Goal: Task Accomplishment & Management: Complete application form

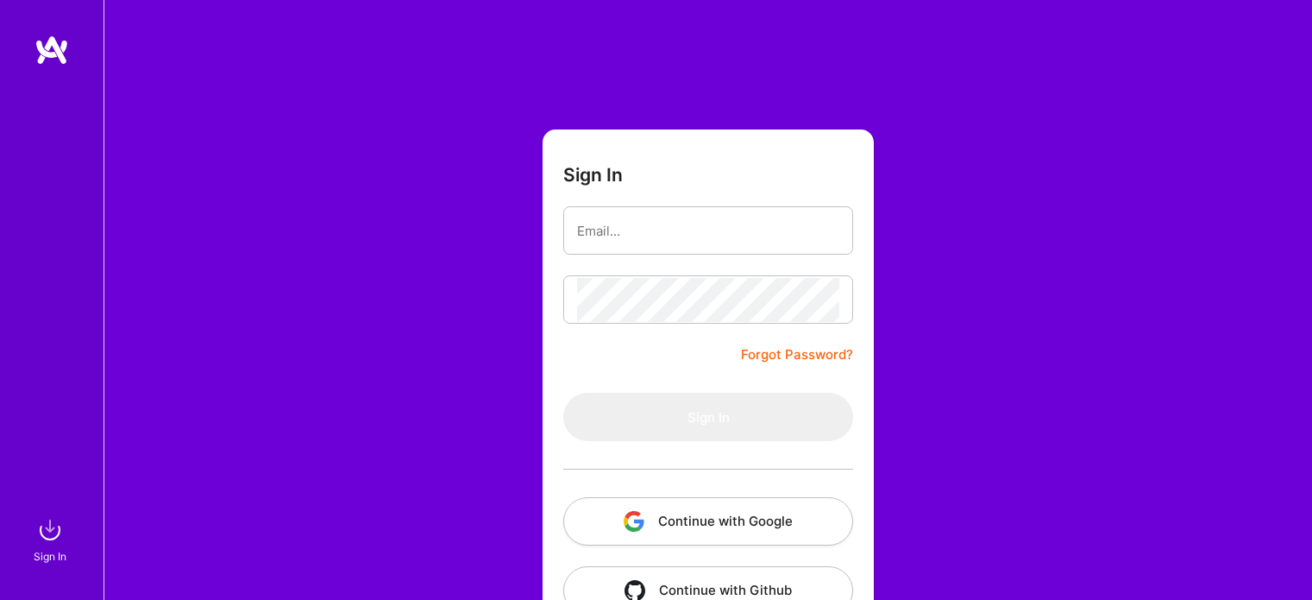
click at [705, 497] on button "Continue with Google" at bounding box center [708, 521] width 290 height 48
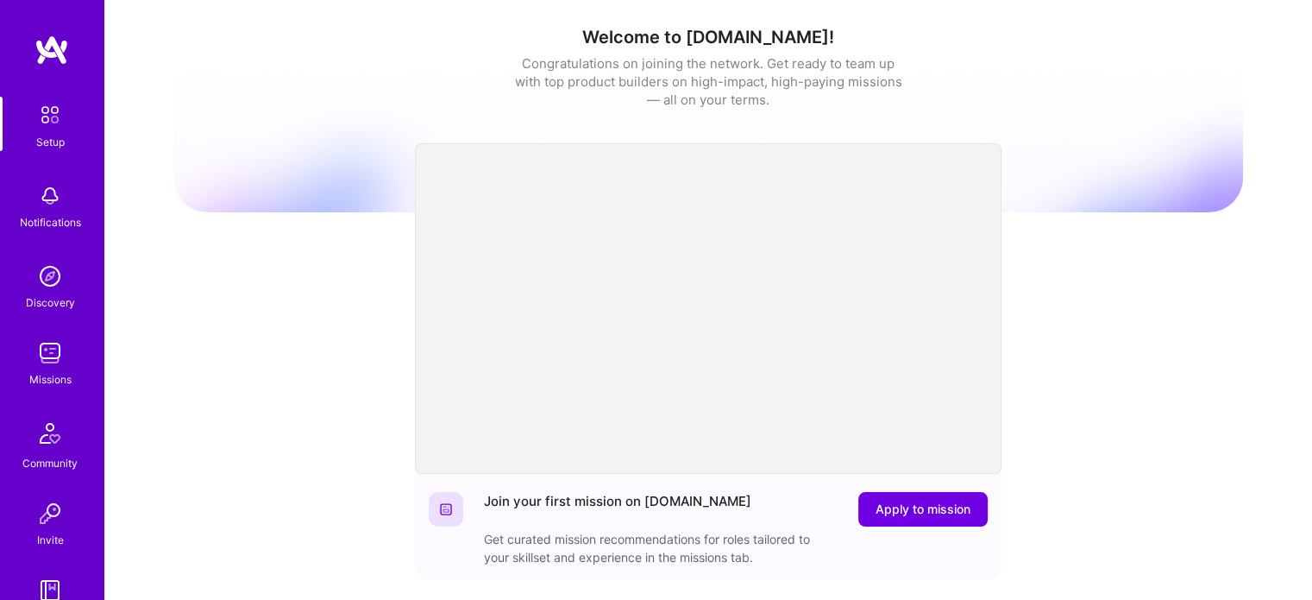
click at [38, 358] on img at bounding box center [50, 353] width 35 height 35
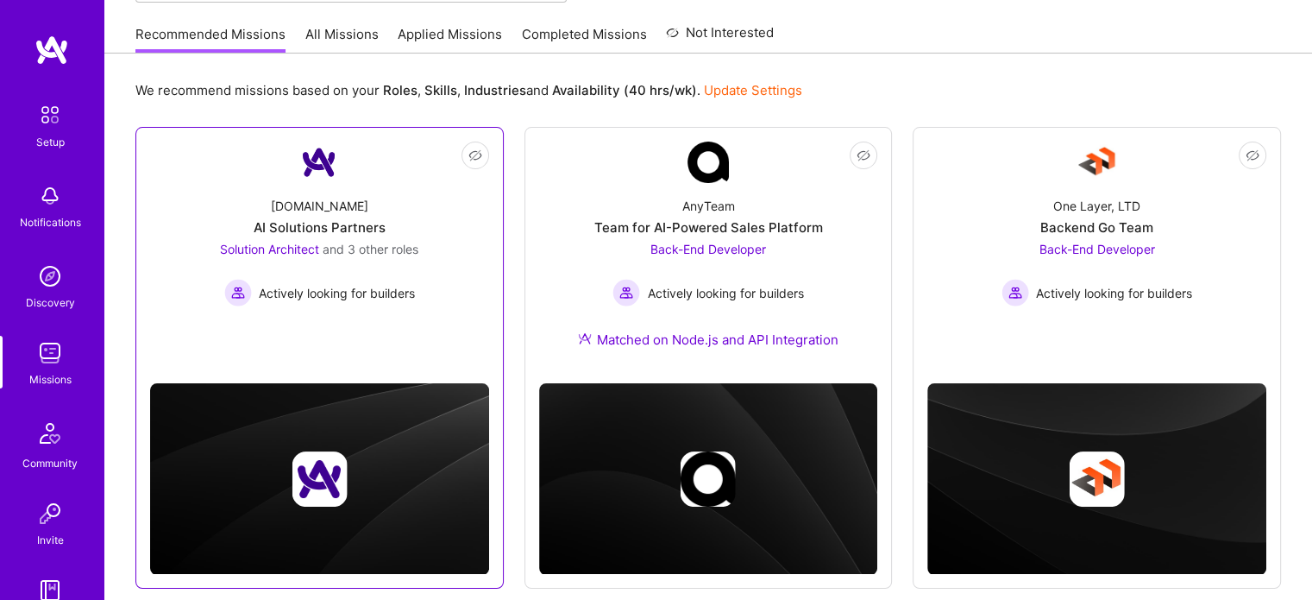
scroll to position [165, 0]
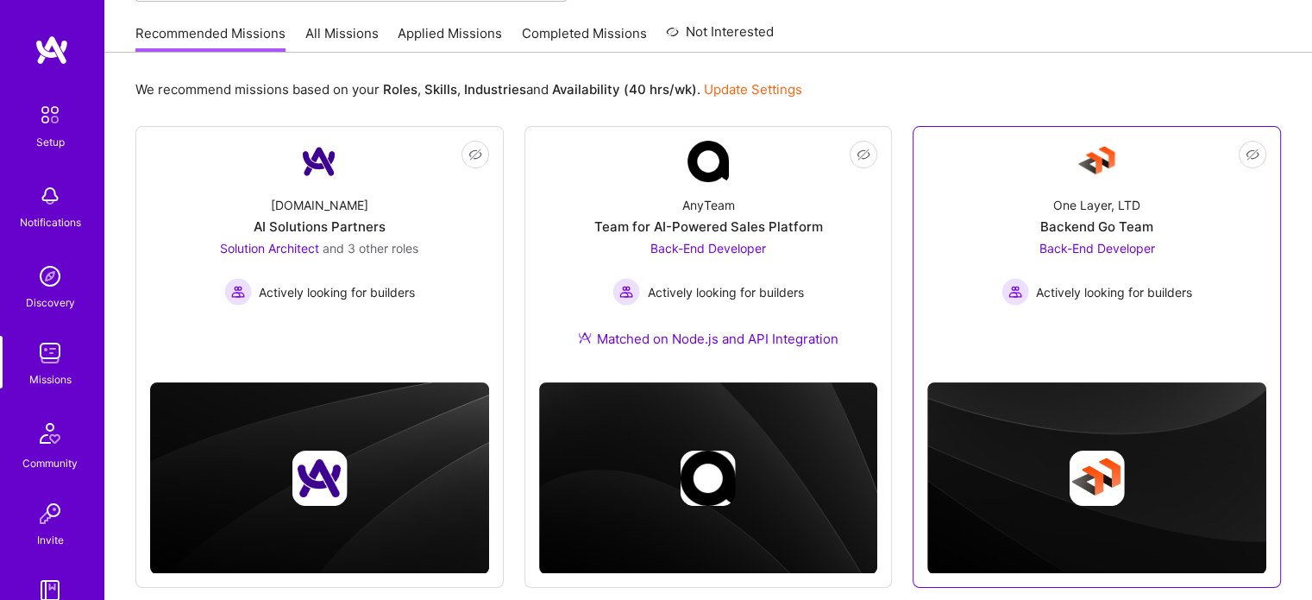
click at [1129, 174] on link "Not Interested One Layer, LTD Backend Go Team Back-End Developer Actively looki…" at bounding box center [1097, 245] width 339 height 209
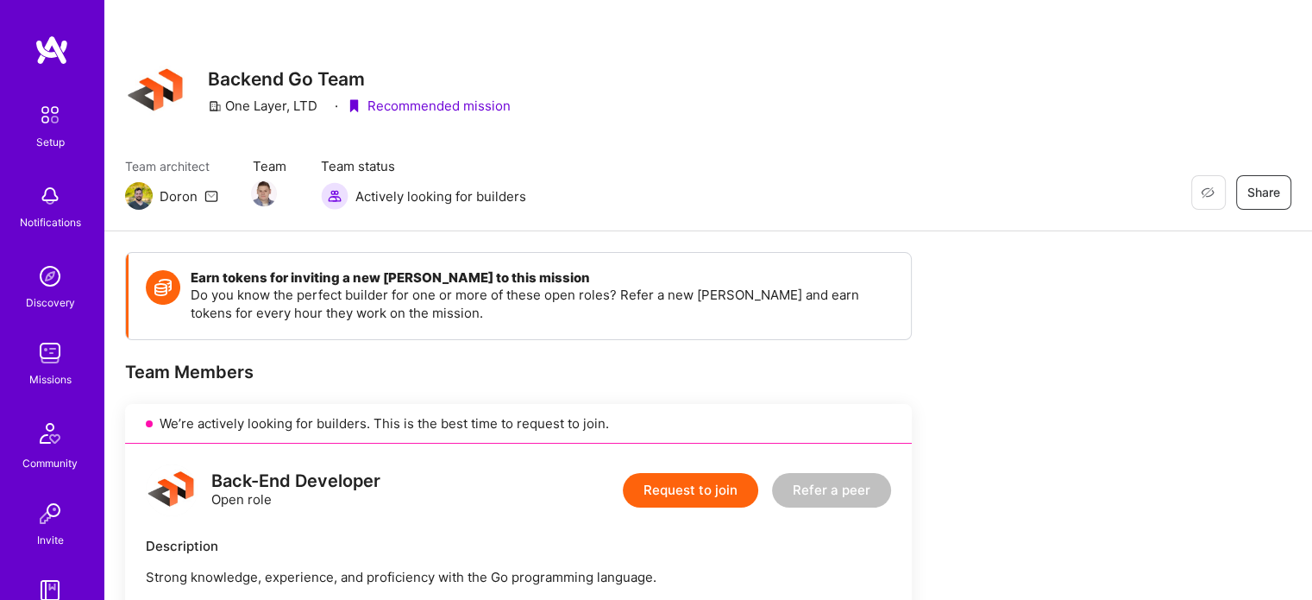
click at [668, 475] on button "Request to join" at bounding box center [690, 490] width 135 height 35
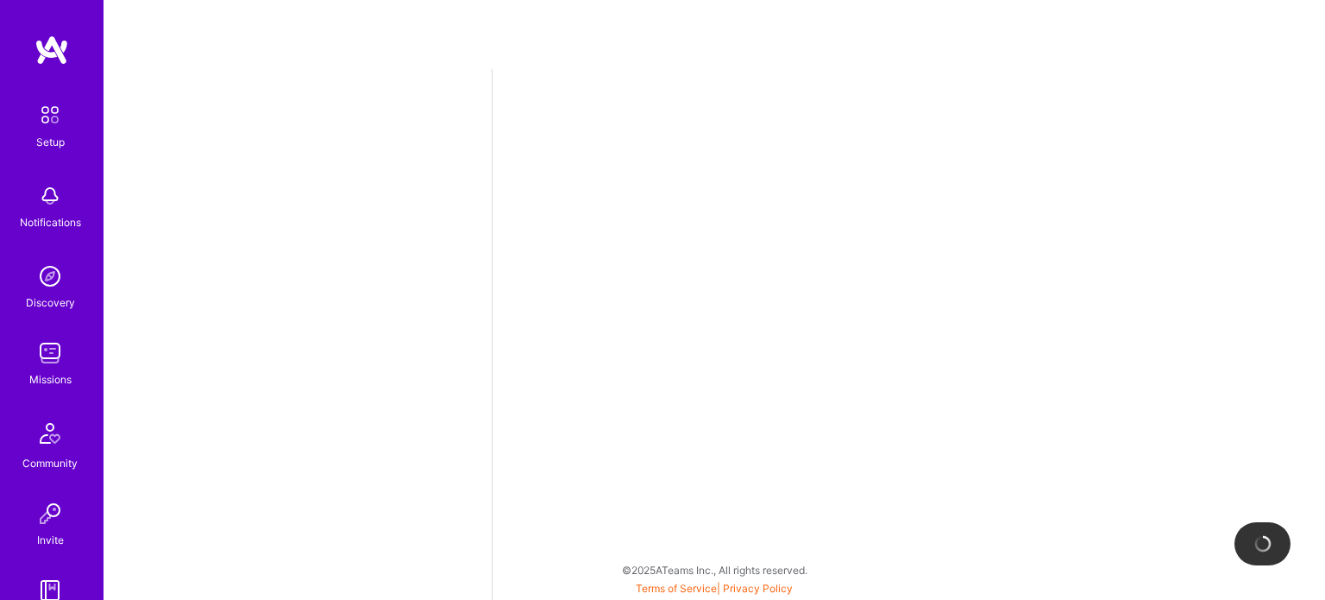
select select "BR"
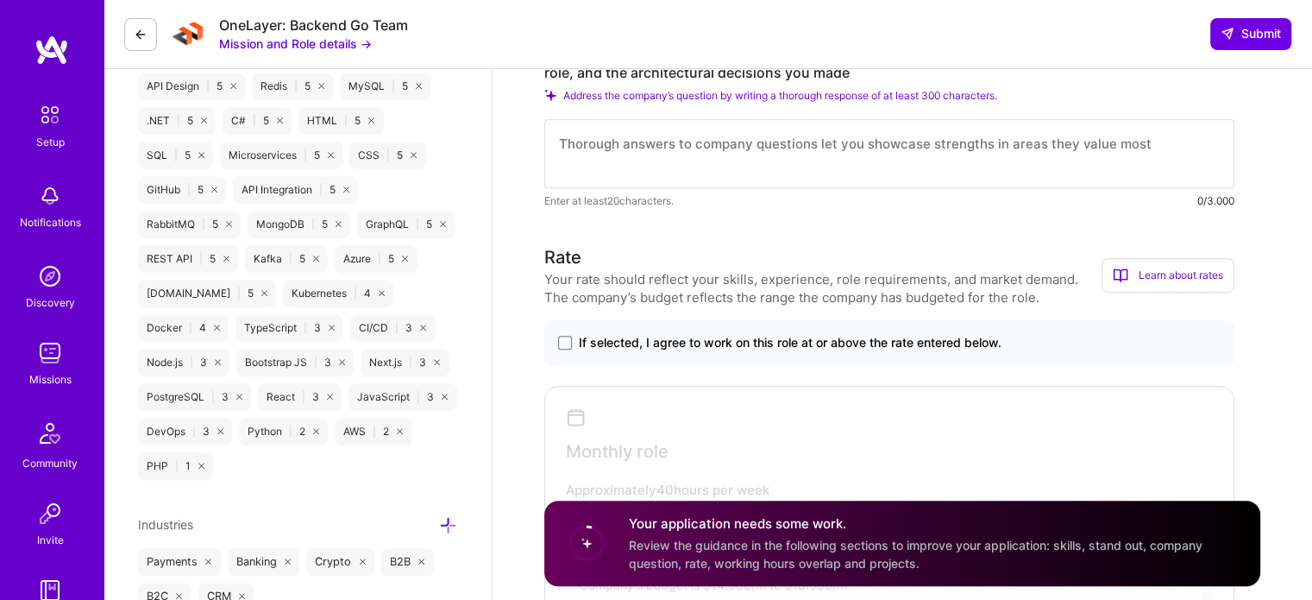
scroll to position [818, 0]
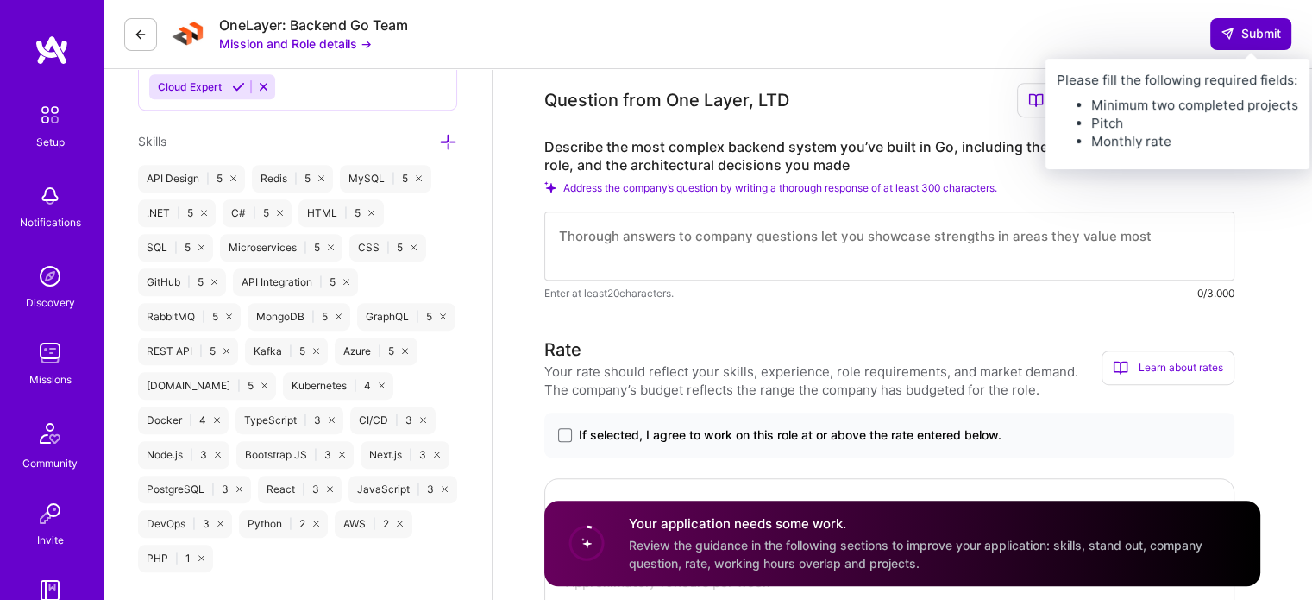
click at [1274, 30] on span "Submit" at bounding box center [1251, 33] width 60 height 17
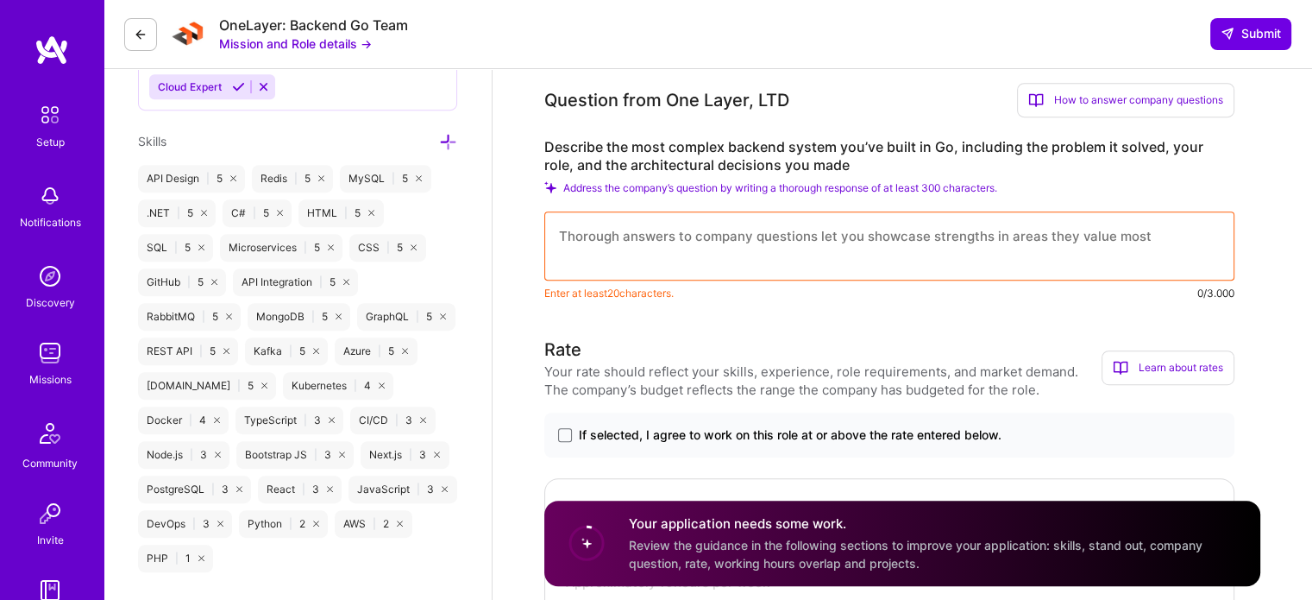
click at [53, 361] on img at bounding box center [50, 353] width 35 height 35
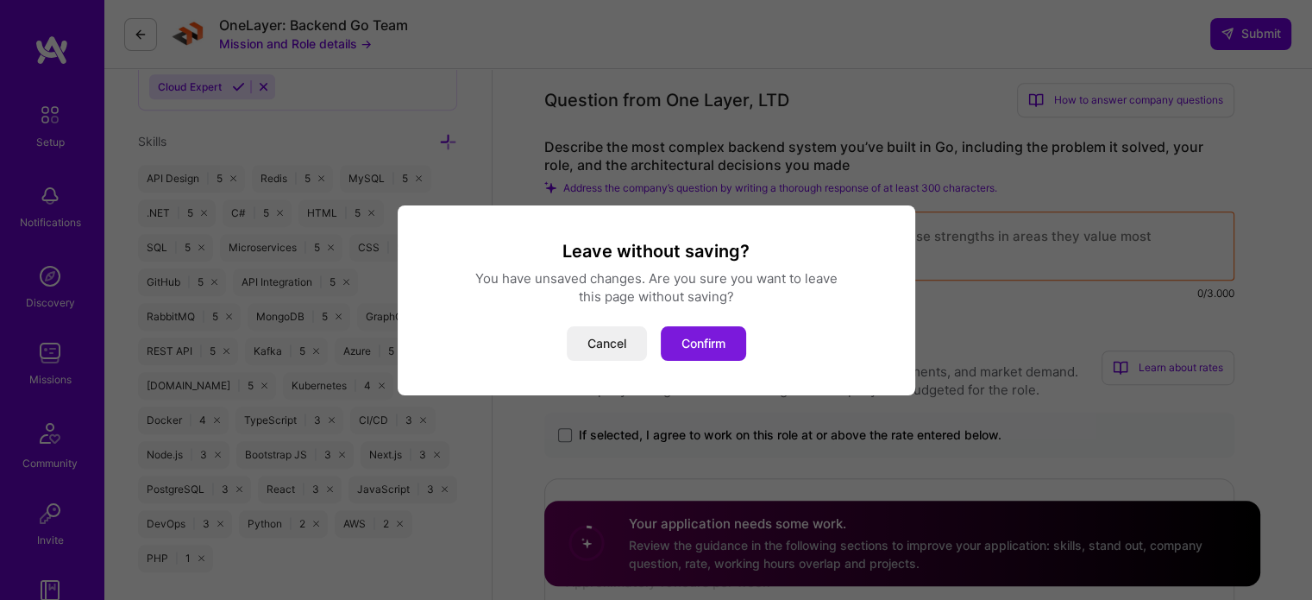
click at [672, 335] on button "Confirm" at bounding box center [703, 343] width 85 height 35
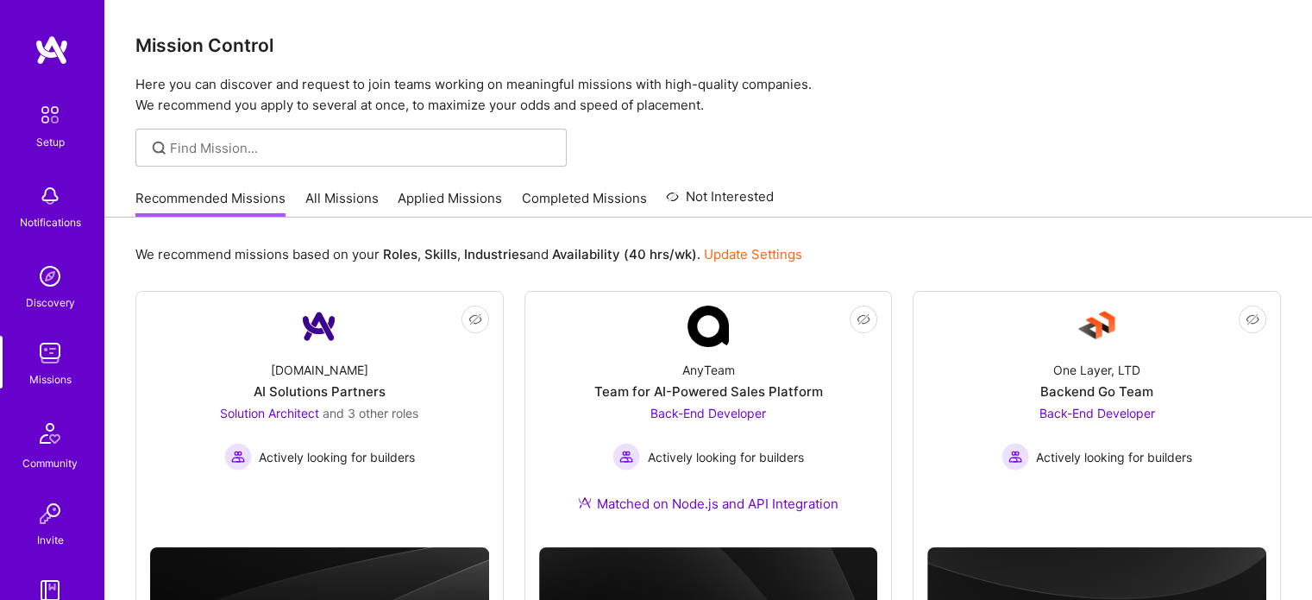
click at [359, 205] on link "All Missions" at bounding box center [341, 203] width 73 height 28
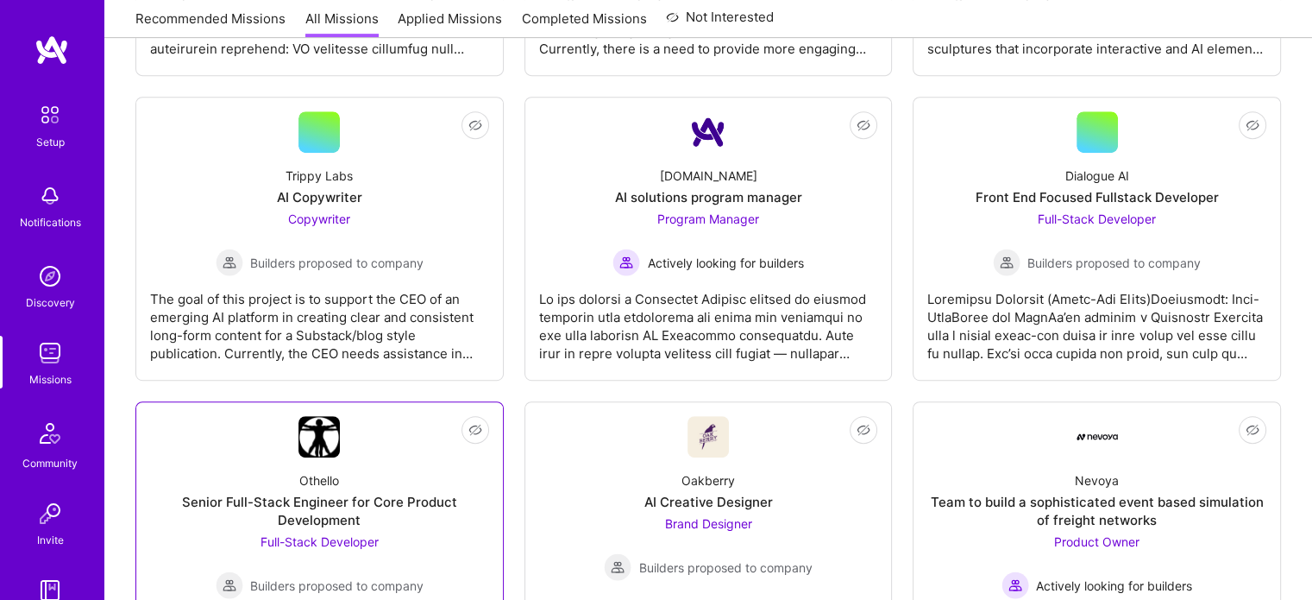
scroll to position [938, 0]
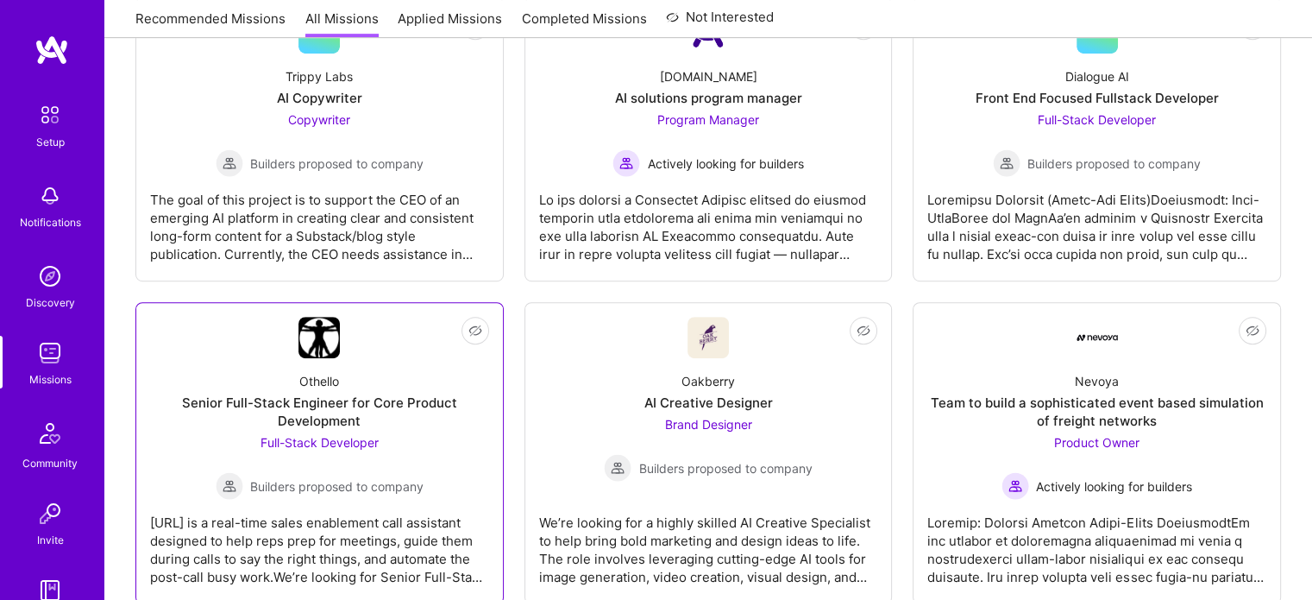
click at [347, 365] on div "Othello Senior Full-Stack Engineer for Core Product Development Full-Stack Deve…" at bounding box center [319, 429] width 339 height 142
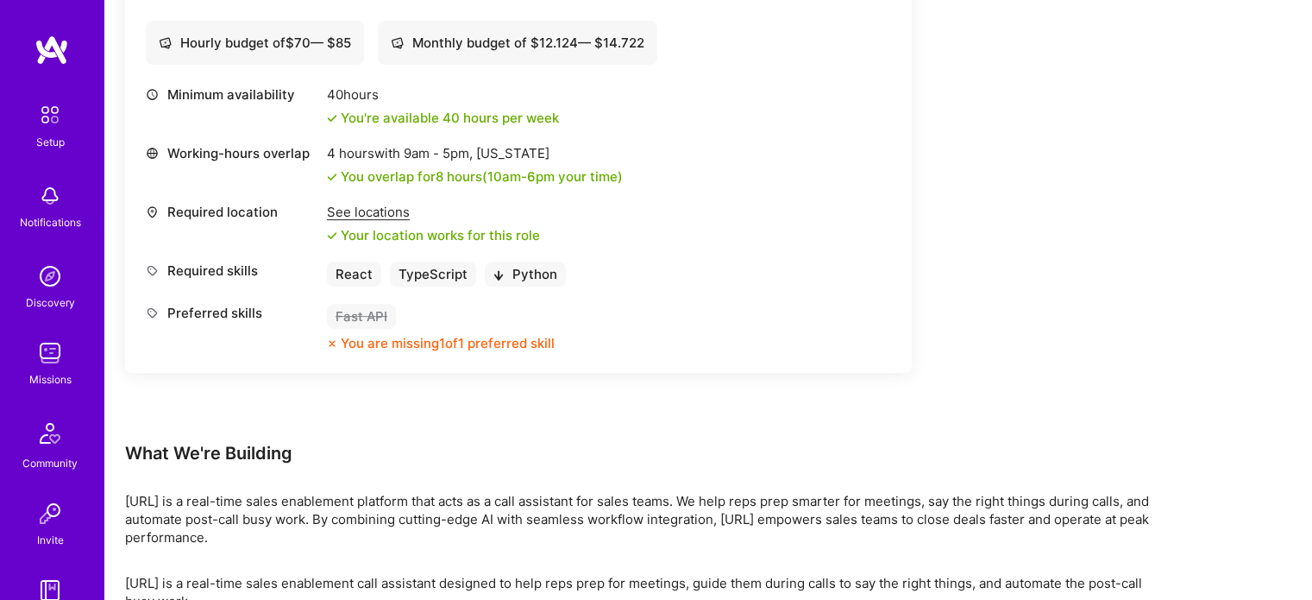
scroll to position [765, 0]
